Goal: Task Accomplishment & Management: Use online tool/utility

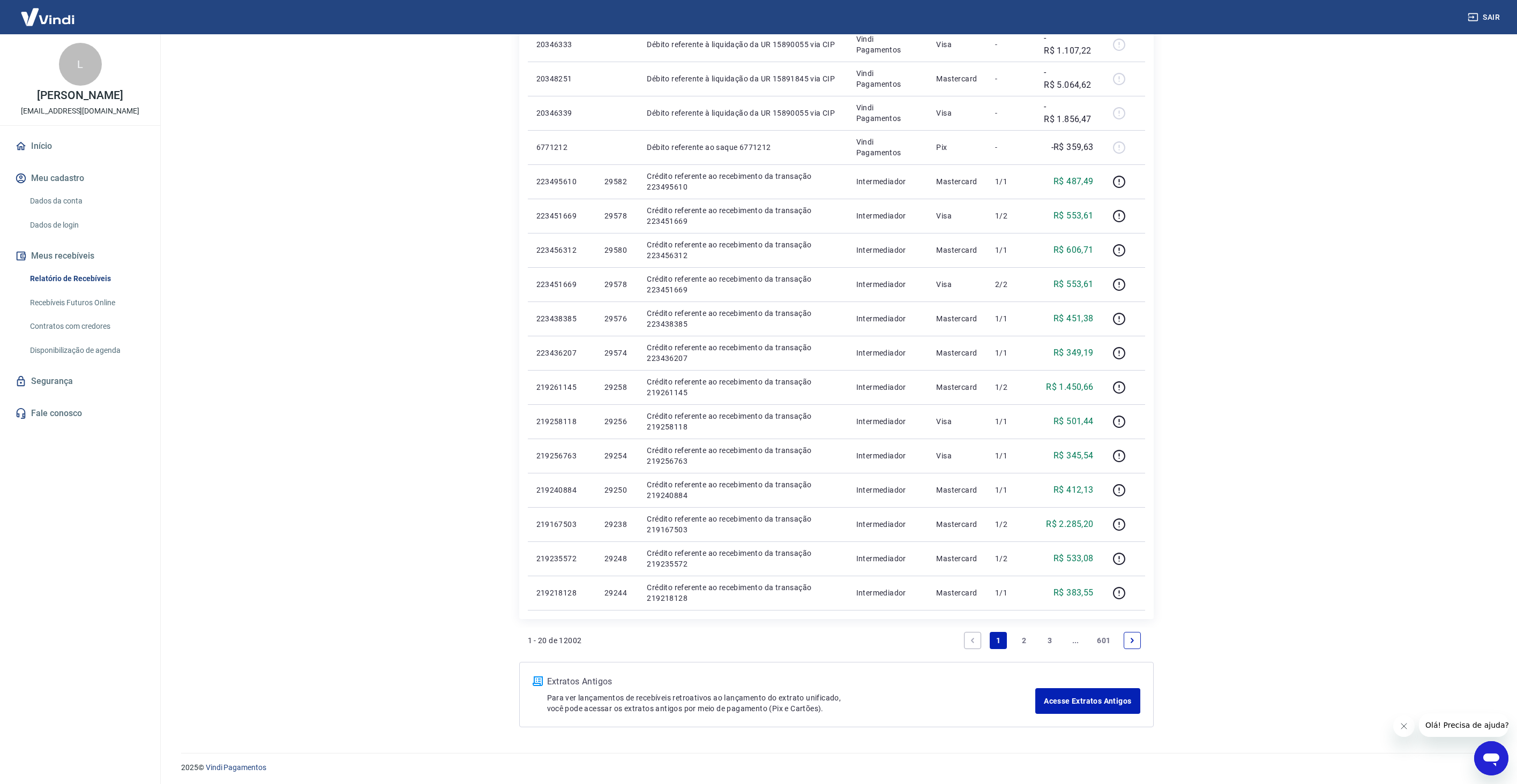
scroll to position [330, 0]
click at [1133, 639] on icon "Next page" at bounding box center [1132, 639] width 7 height 7
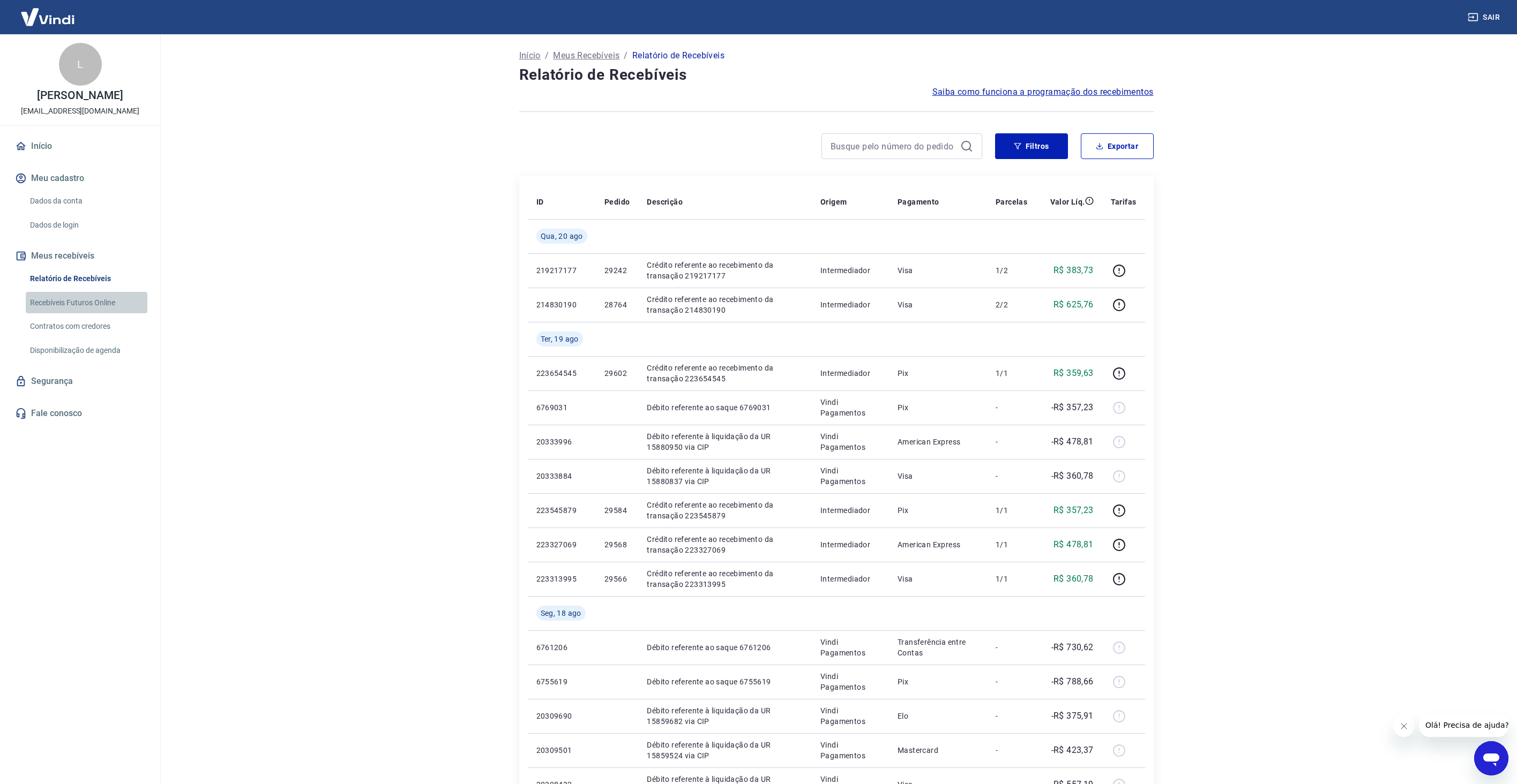
click at [107, 303] on link "Recebíveis Futuros Online" at bounding box center [86, 302] width 122 height 22
